Goal: Task Accomplishment & Management: Use online tool/utility

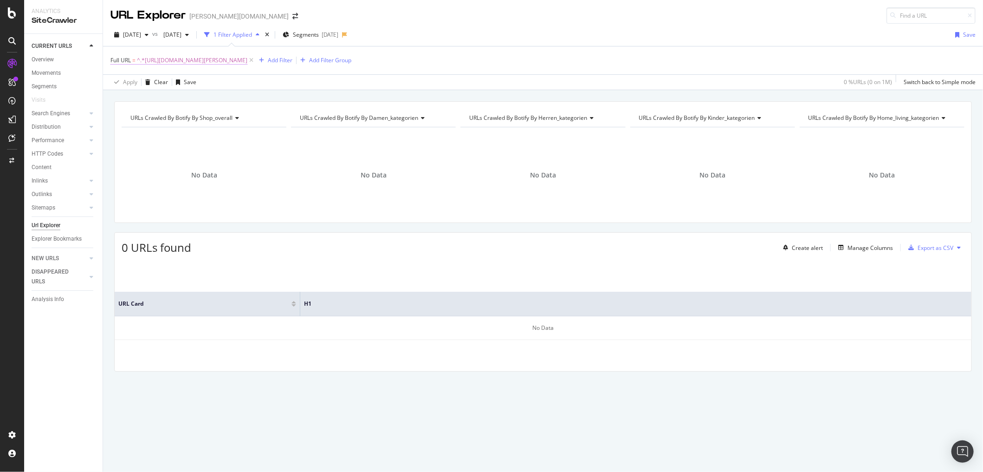
click at [204, 60] on span "^.*https://www.breuninger.com/de/schuhe/?material=leder.*$" at bounding box center [192, 60] width 110 height 13
click at [169, 92] on input "https://www.breuninger.com/de/schuhe/?material=leder" at bounding box center [163, 98] width 88 height 15
paste input "demarken/chanel/makeup-lippen-lippenstifte/"
type input "https://www.breuninger.com/de/demarken/chanel/makeup-lippen-lippenstifte/"
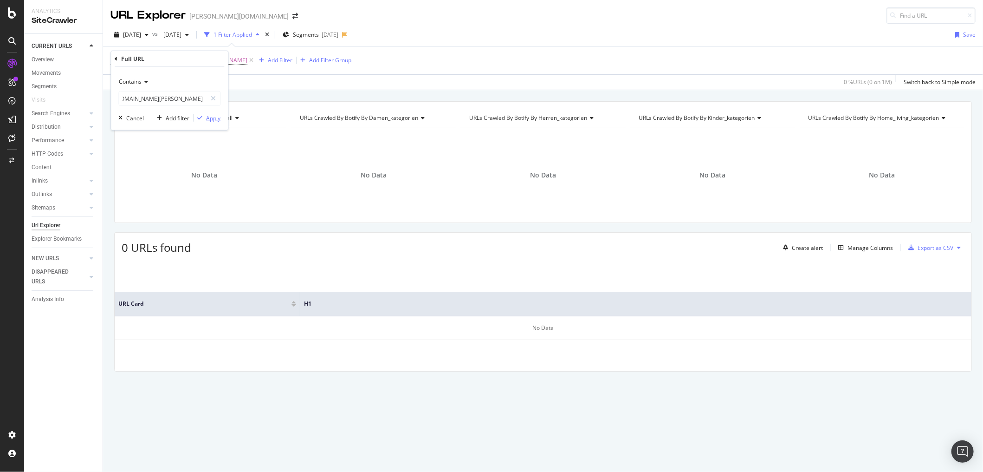
scroll to position [0, 0]
click at [210, 116] on div "Apply" at bounding box center [213, 118] width 14 height 8
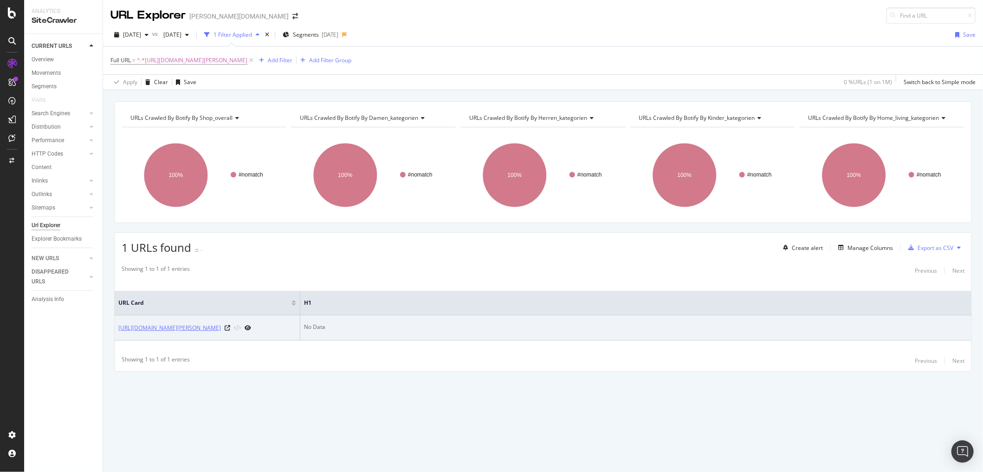
click at [173, 327] on link "https://www.breuninger.com/de/demarken/chanel/makeup-lippen-lippenstifte/" at bounding box center [169, 327] width 103 height 9
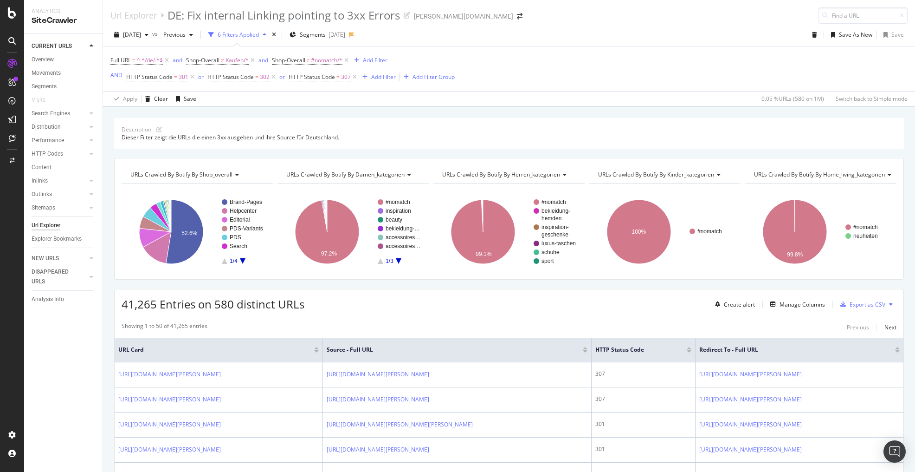
click at [486, 16] on div "Url Explorer DE: Fix internal Linking pointing to 3xx Errors [PERSON_NAME][DOMA…" at bounding box center [509, 12] width 812 height 24
click at [608, 69] on div "Full URL = ^.*/de/.*$ and Shop-Overall ≠ Kaufen/* and Shop-Overall ≠ #nomatch/*…" at bounding box center [509, 68] width 798 height 45
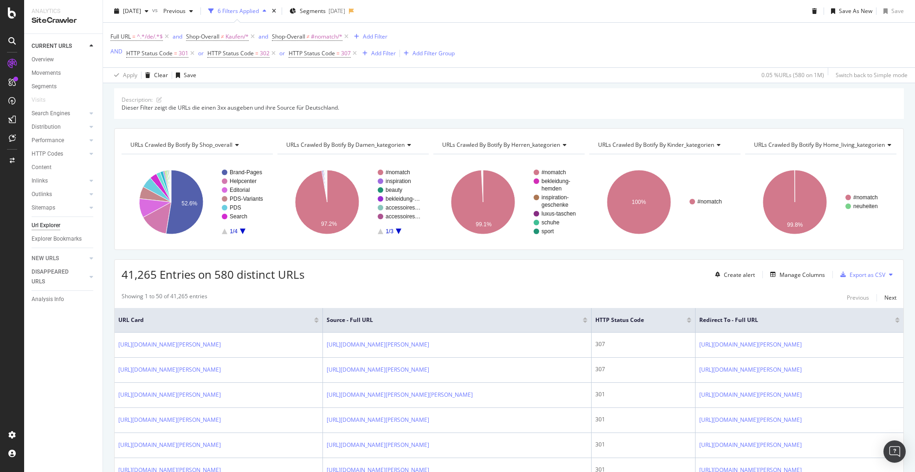
scroll to position [149, 0]
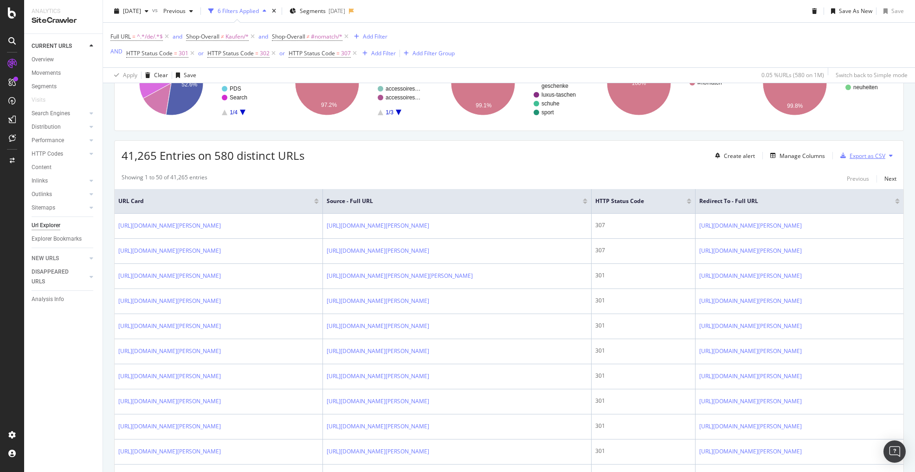
click at [850, 155] on div "Export as CSV" at bounding box center [868, 156] width 36 height 8
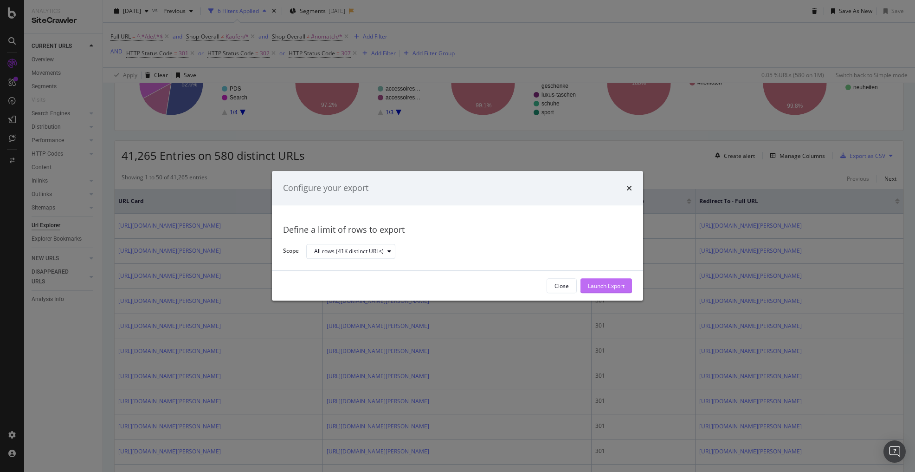
click at [599, 285] on div "Launch Export" at bounding box center [606, 286] width 37 height 8
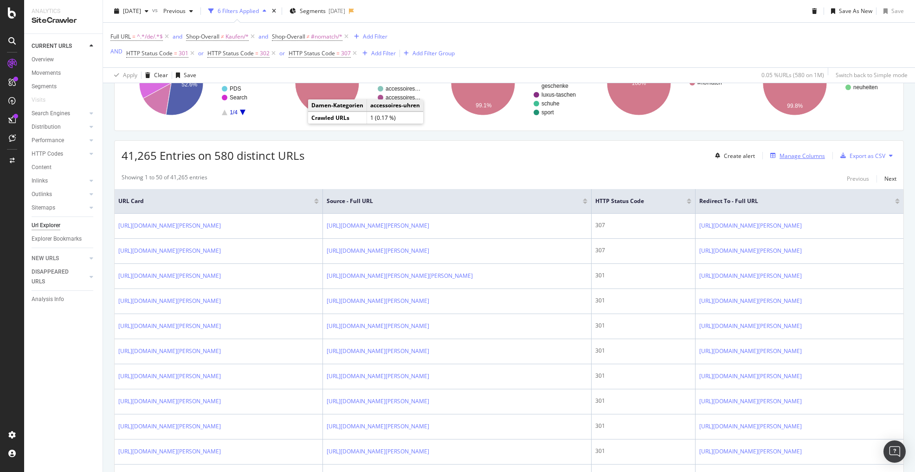
click at [781, 158] on div "Manage Columns" at bounding box center [802, 156] width 45 height 8
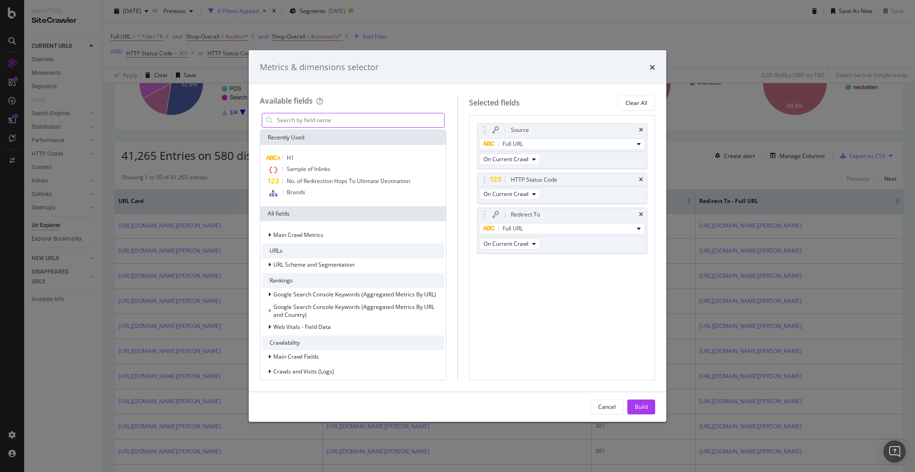
click at [300, 119] on input "modal" at bounding box center [360, 120] width 168 height 14
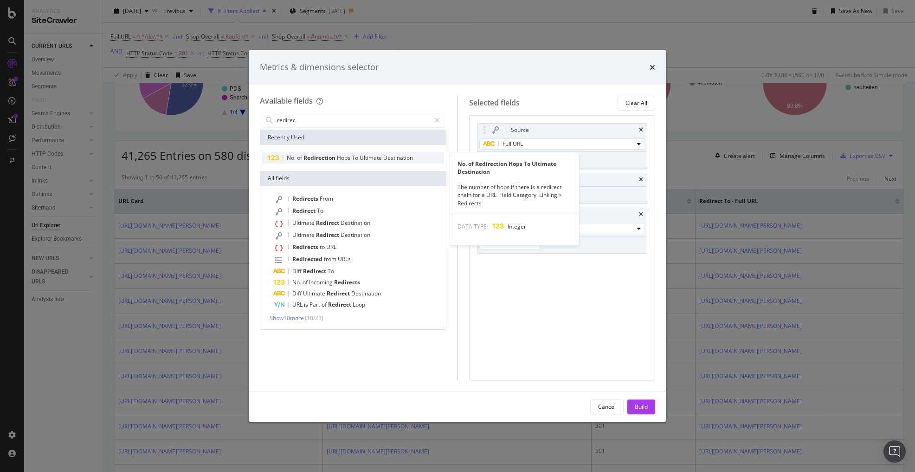
type input "redirec"
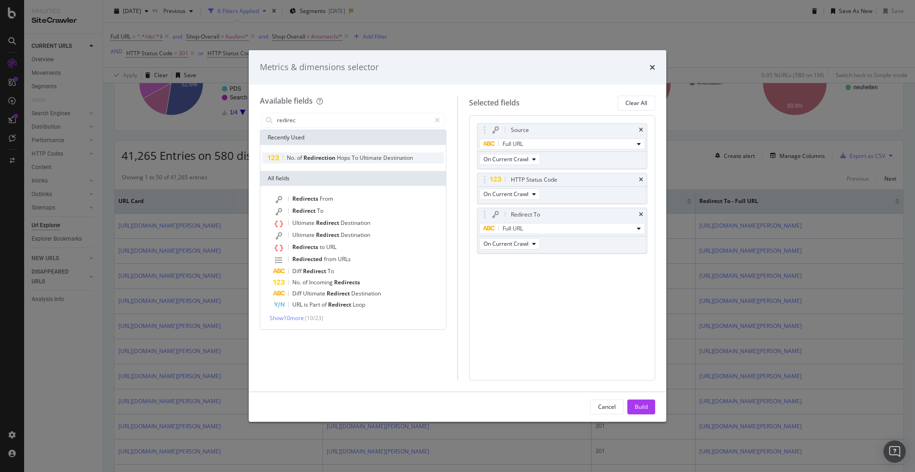
click at [309, 158] on span "Redirection" at bounding box center [320, 158] width 33 height 8
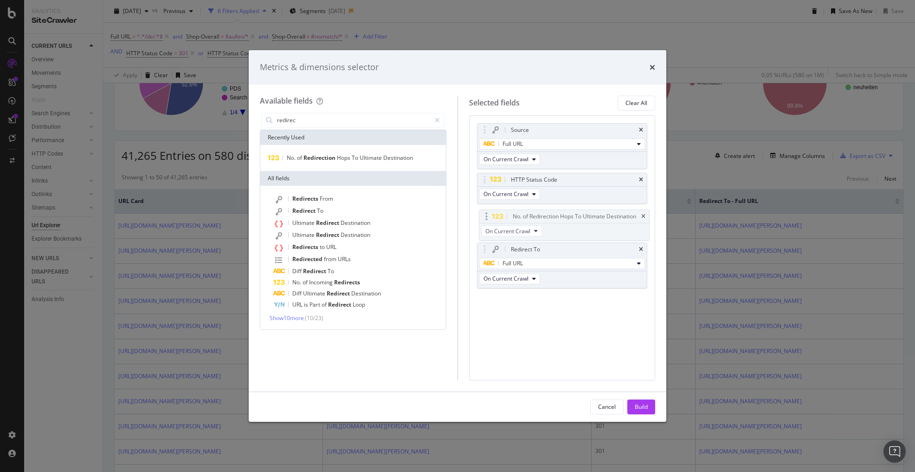
drag, startPoint x: 485, startPoint y: 261, endPoint x: 487, endPoint y: 214, distance: 46.9
click at [487, 214] on body "Analytics SiteCrawler CURRENT URLS Overview Movements Segments Visits Search En…" at bounding box center [457, 236] width 915 height 472
click at [647, 406] on div "Build" at bounding box center [641, 406] width 13 height 8
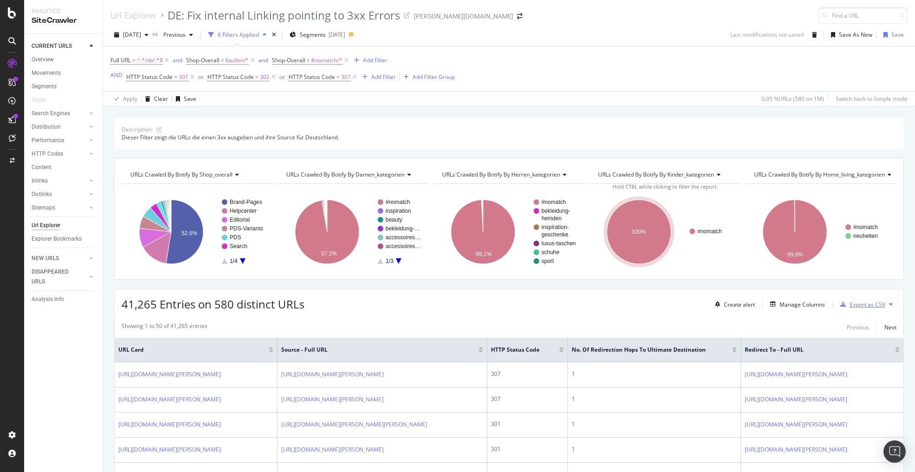
click at [856, 305] on div "Export as CSV" at bounding box center [868, 304] width 36 height 8
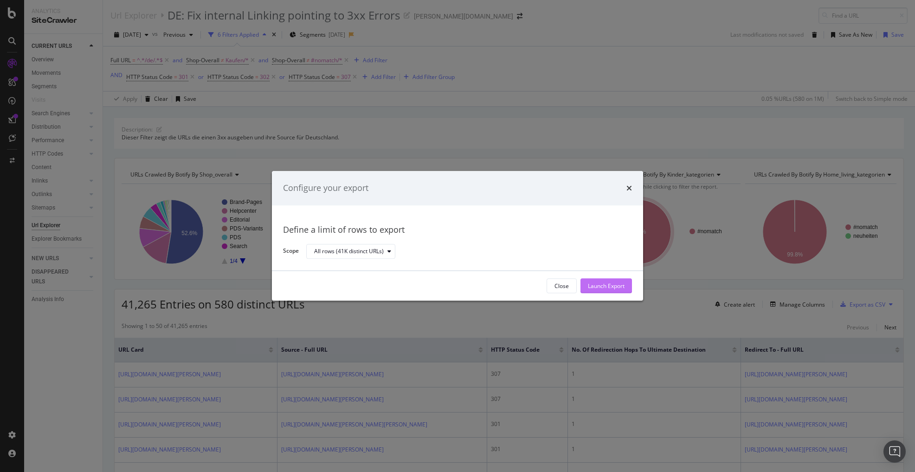
click at [611, 284] on div "Launch Export" at bounding box center [606, 286] width 37 height 8
